Goal: Information Seeking & Learning: Learn about a topic

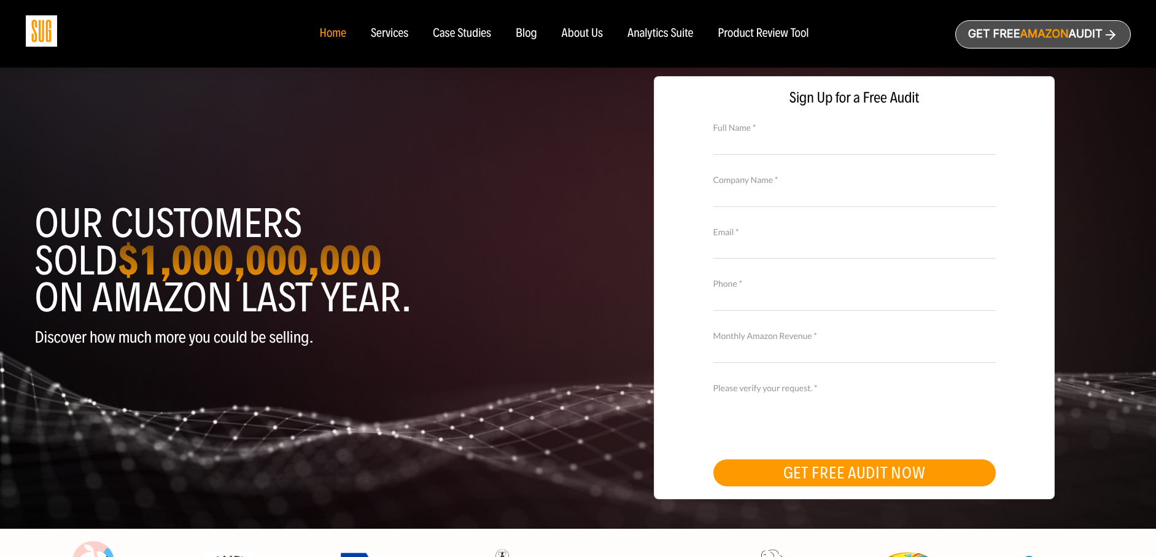
click at [540, 34] on ul "Home Services Case Studies" at bounding box center [564, 34] width 514 height 14
click at [528, 34] on div "Blog" at bounding box center [526, 34] width 21 height 14
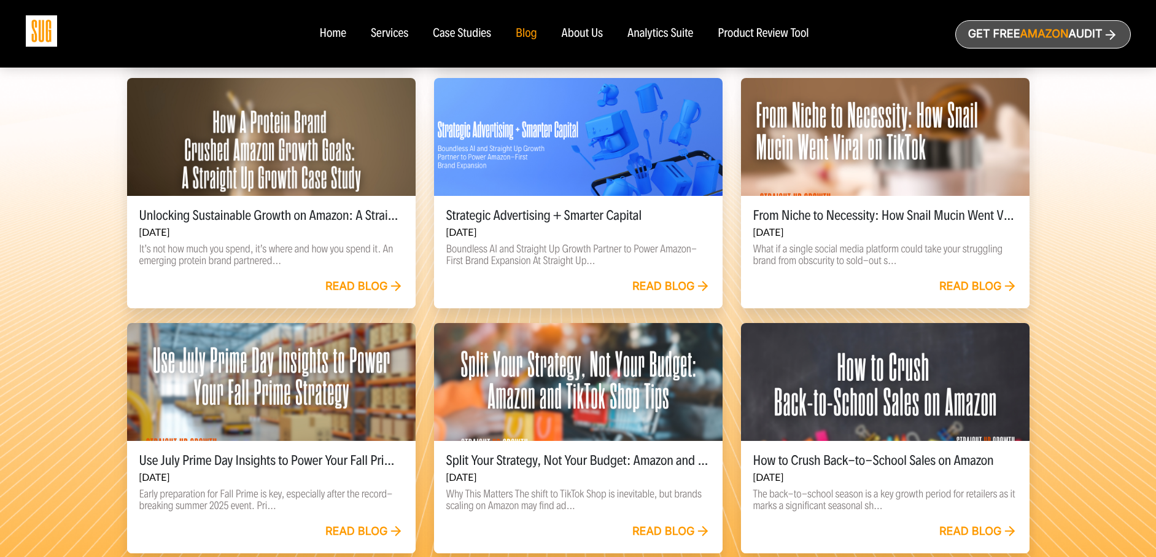
scroll to position [696, 0]
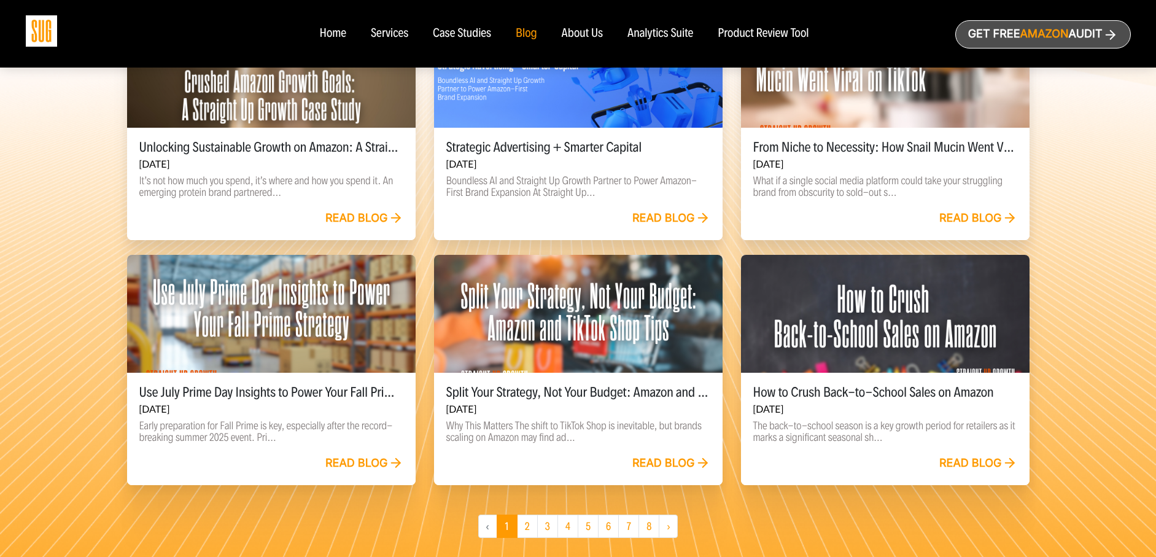
click at [313, 185] on p "It’s not how much you spend, it’s where and how you spend it. An emerging prote…" at bounding box center [271, 186] width 264 height 23
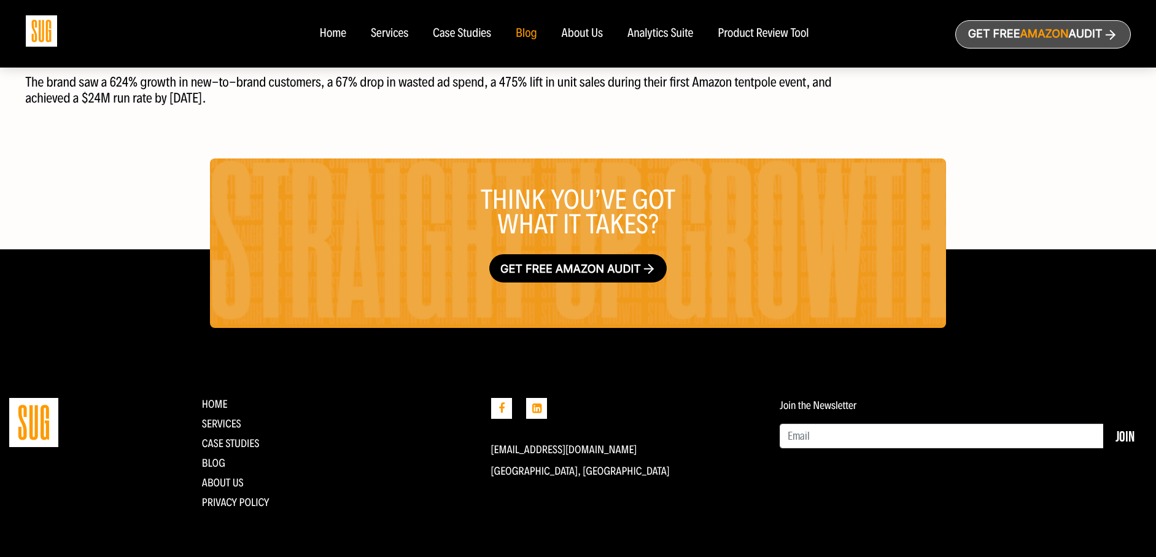
scroll to position [2356, 0]
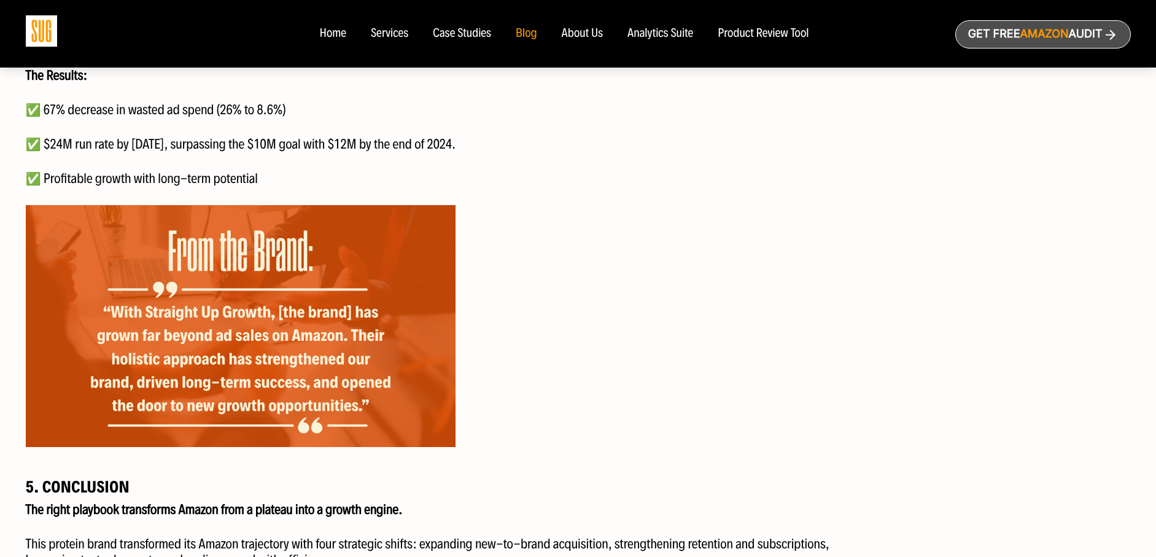
click at [333, 42] on nav "Home Services Case Studies Blog About Us" at bounding box center [577, 34] width 541 height 68
click at [336, 33] on div "Home" at bounding box center [332, 34] width 26 height 14
